Goal: Check status: Check status

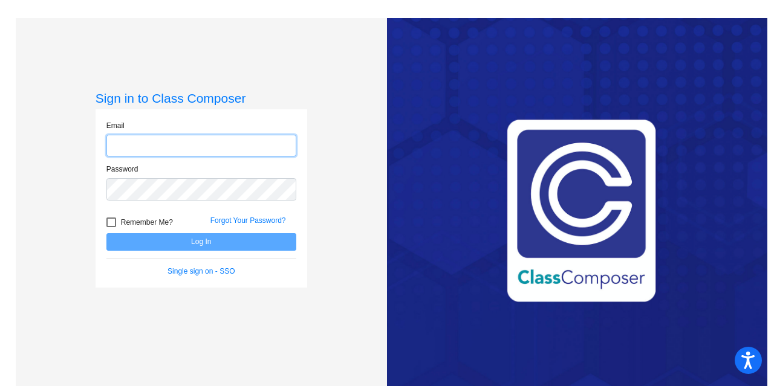
type input "[EMAIL_ADDRESS][DOMAIN_NAME]"
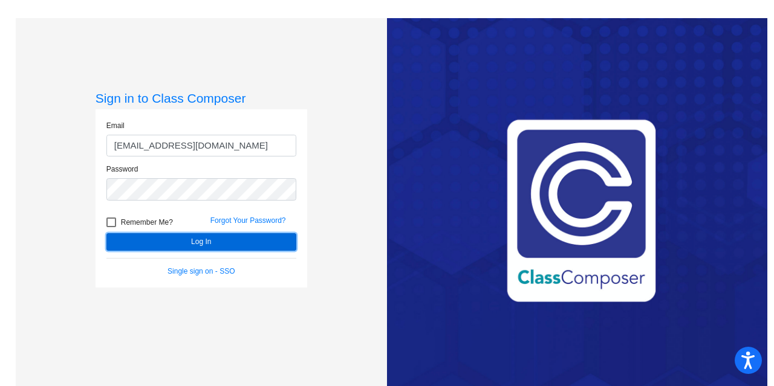
click at [229, 241] on button "Log In" at bounding box center [201, 242] width 190 height 18
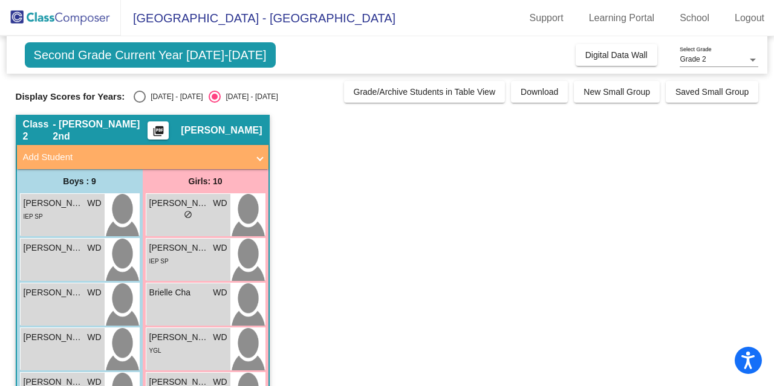
click at [142, 89] on div "Display Scores for Years: [DATE] - [DATE] [DATE] - [DATE] Grade/Archive Student…" at bounding box center [387, 92] width 743 height 22
click at [141, 94] on div "Select an option" at bounding box center [140, 97] width 12 height 12
click at [140, 103] on input "[DATE] - [DATE]" at bounding box center [139, 103] width 1 height 1
radio input "true"
